Goal: Task Accomplishment & Management: Complete application form

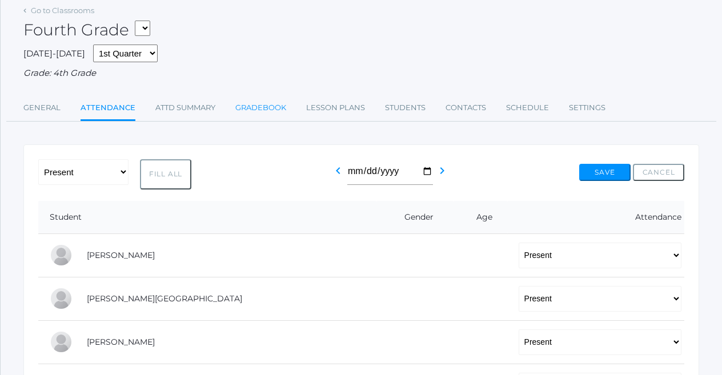
scroll to position [79, 0]
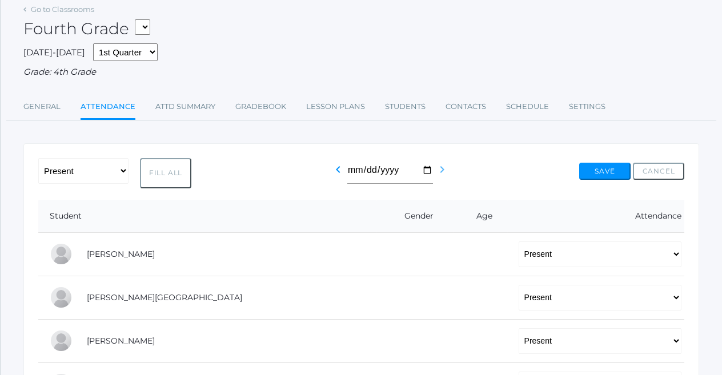
click at [449, 168] on icon "chevron_right" at bounding box center [442, 170] width 14 height 14
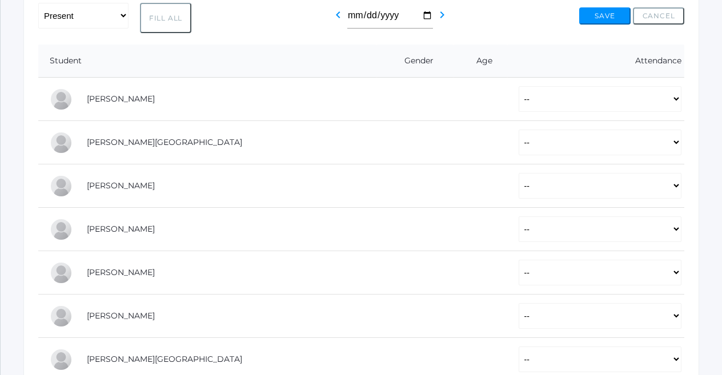
scroll to position [217, 0]
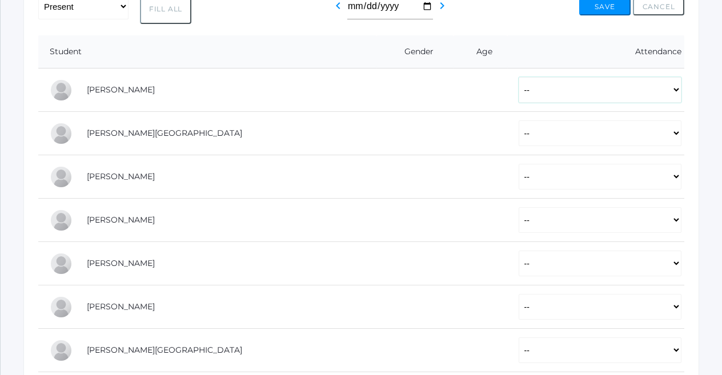
select select "P"
select select "AE"
select select "P"
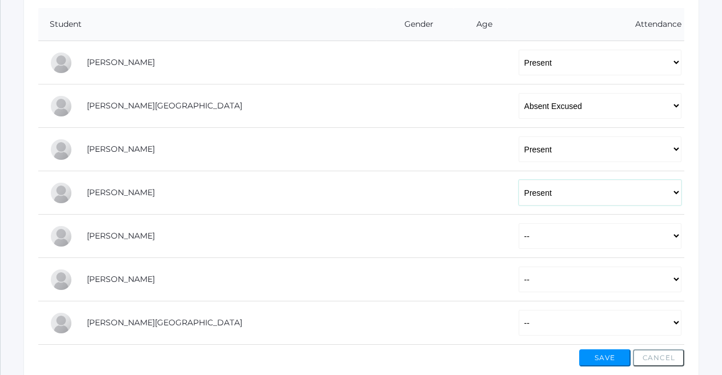
scroll to position [250, 0]
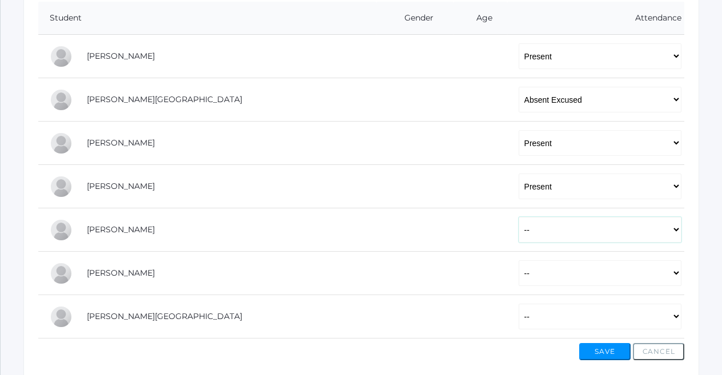
select select "P"
click at [608, 350] on button "Save" at bounding box center [604, 351] width 51 height 17
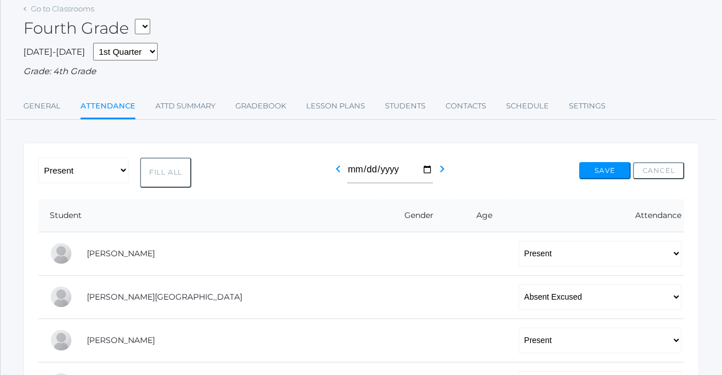
scroll to position [83, 0]
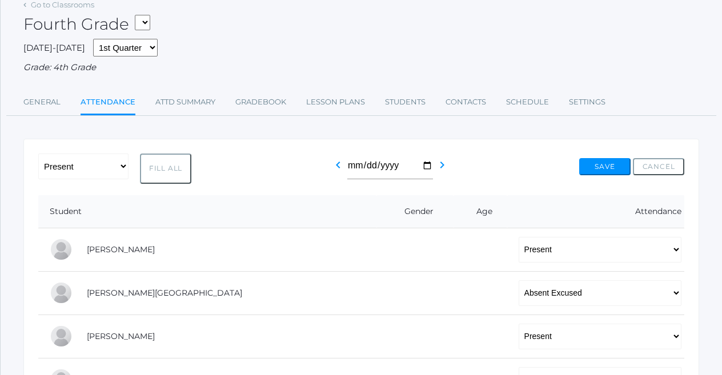
select select "2535"
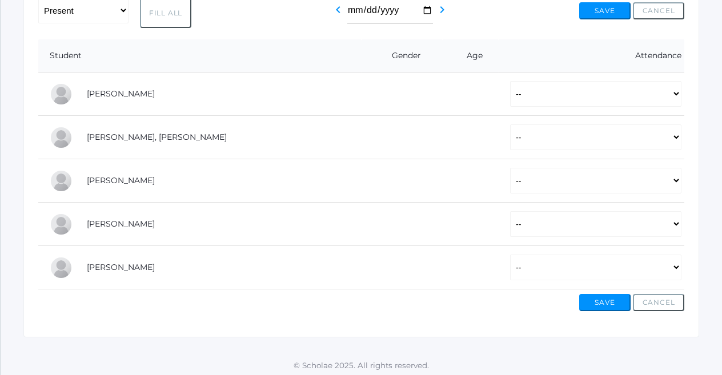
scroll to position [212, 0]
select select "P"
click at [443, 119] on td at bounding box center [471, 138] width 56 height 43
select select "P"
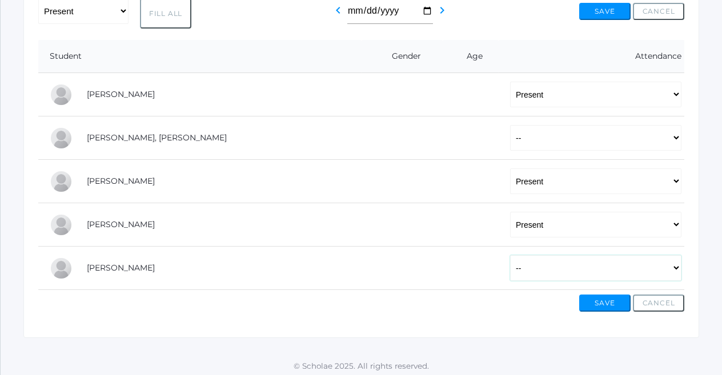
select select "AU"
select select "P"
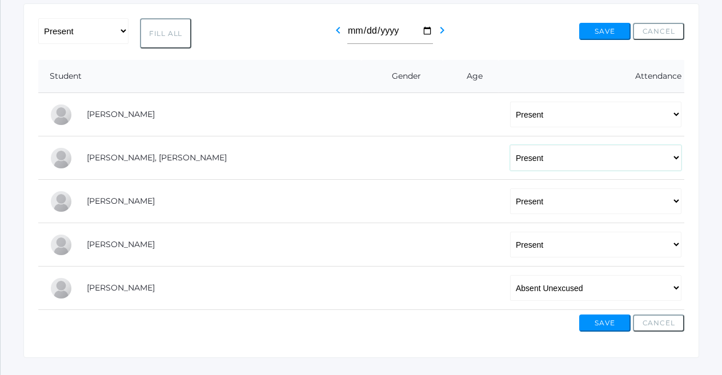
scroll to position [189, 0]
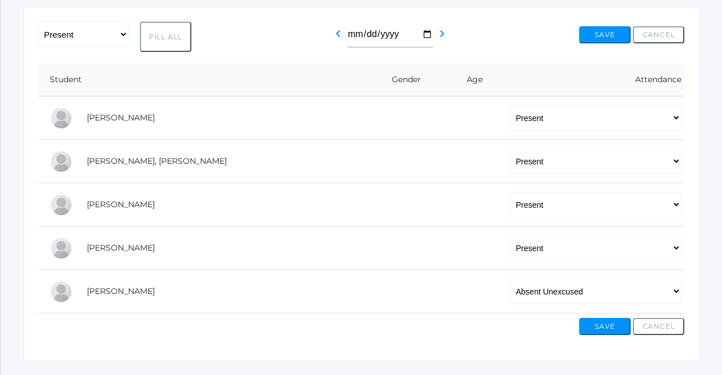
click at [602, 325] on button "Save" at bounding box center [604, 326] width 51 height 17
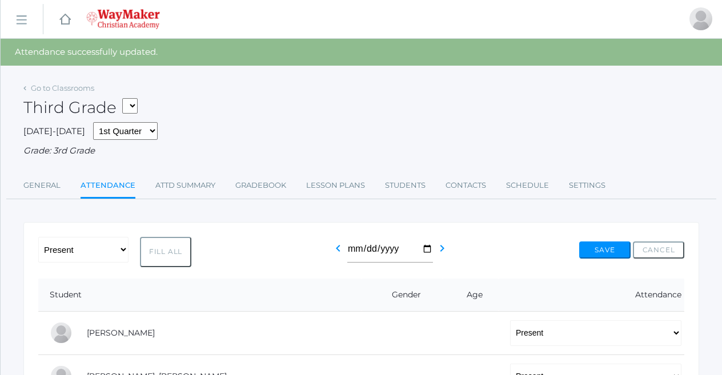
select select "2534"
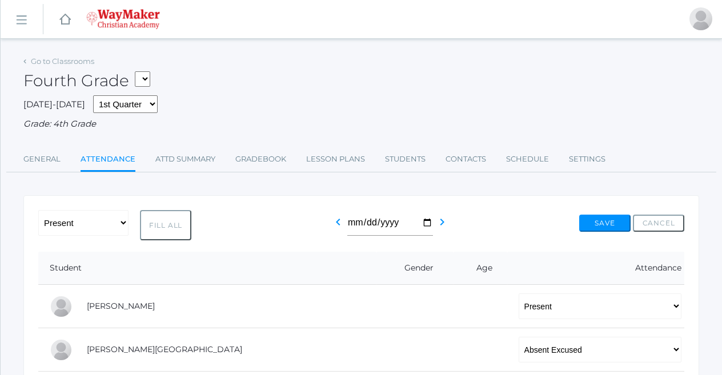
click at [236, 105] on div "[DATE]-[DATE] 1st Quarter 2nd Quarter 3rd Quarter 4th Quarter Grade: 4th Grade" at bounding box center [361, 112] width 676 height 35
